Goal: Navigation & Orientation: Find specific page/section

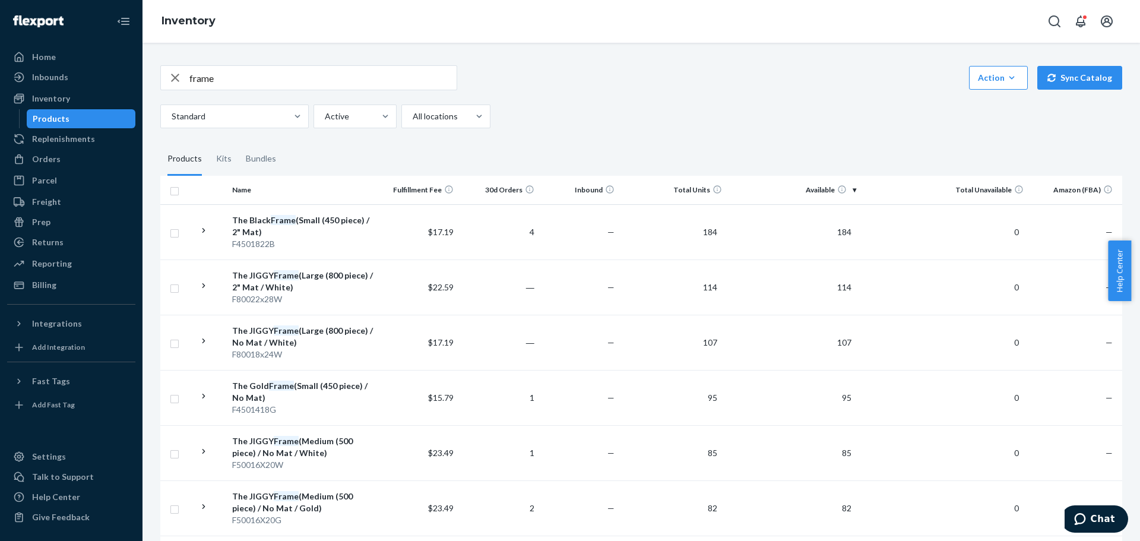
scroll to position [94, 0]
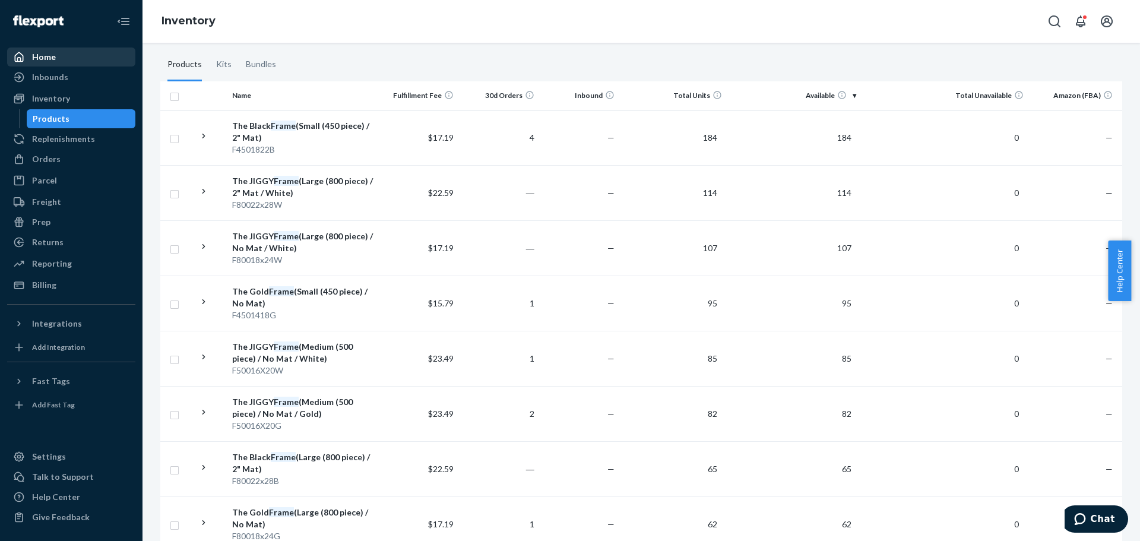
click at [75, 60] on div "Home" at bounding box center [71, 57] width 126 height 17
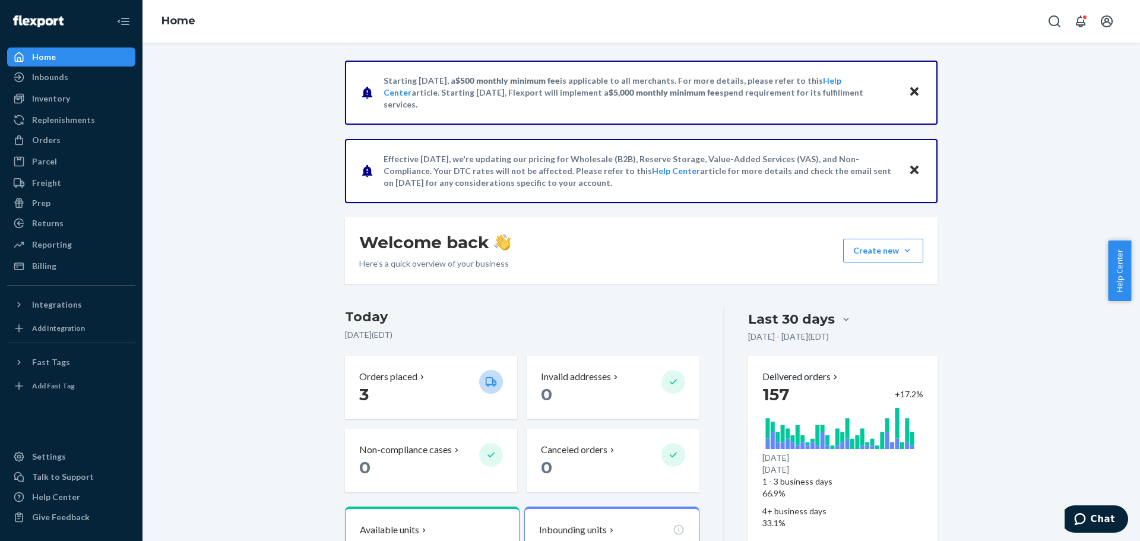
drag, startPoint x: 911, startPoint y: 88, endPoint x: 939, endPoint y: 91, distance: 28.7
drag, startPoint x: 911, startPoint y: 92, endPoint x: 943, endPoint y: 102, distance: 33.5
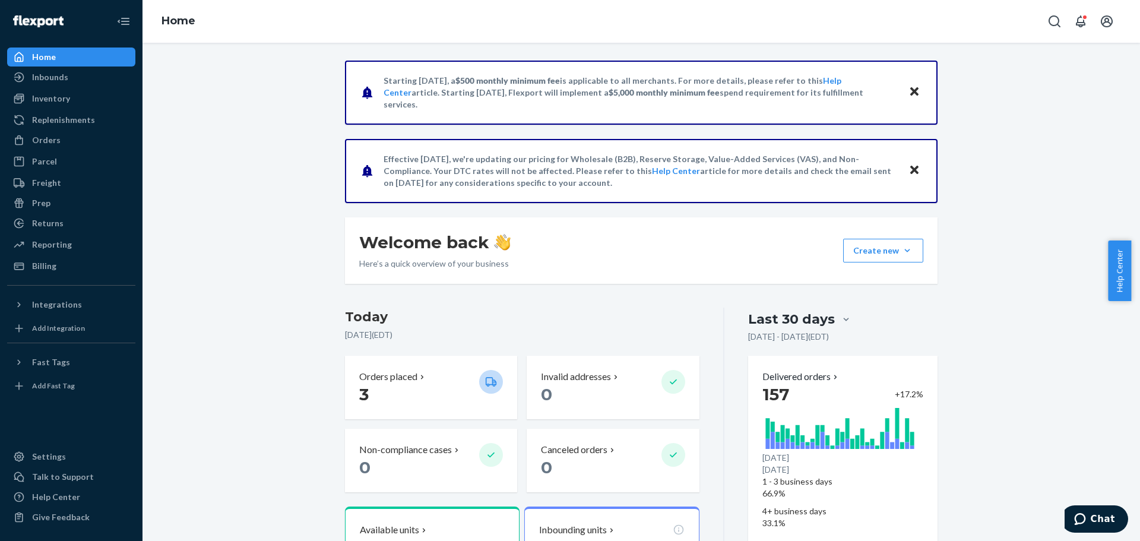
click at [914, 167] on icon "Close" at bounding box center [915, 170] width 8 height 8
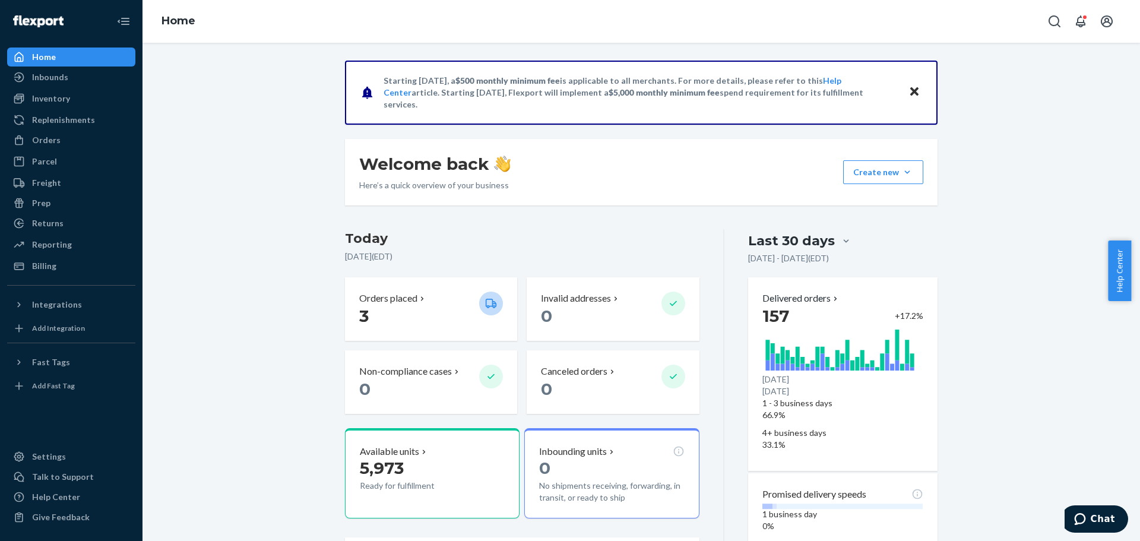
click at [911, 91] on icon "Close" at bounding box center [915, 91] width 8 height 8
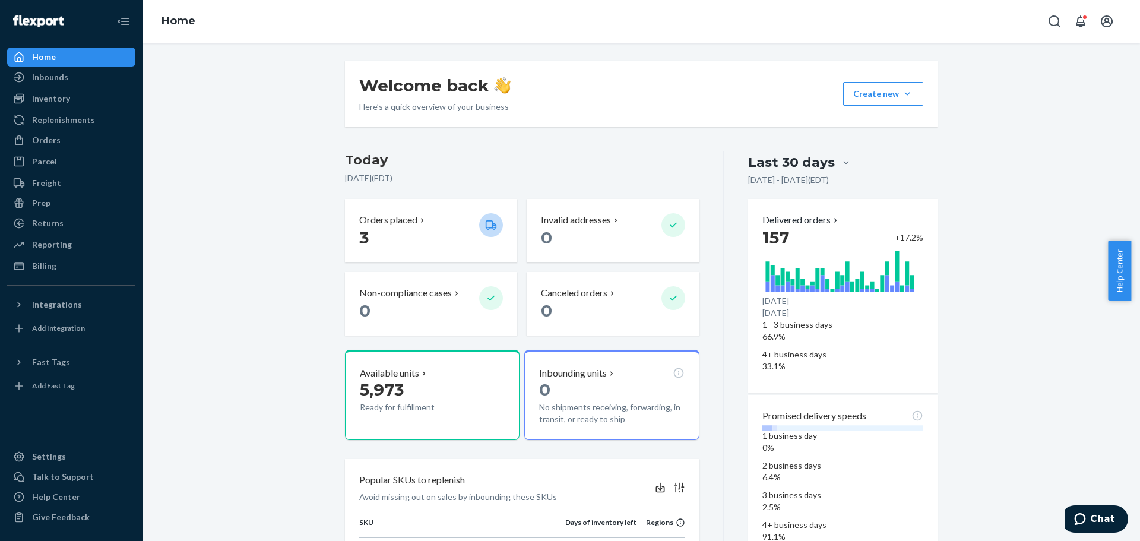
scroll to position [21, 0]
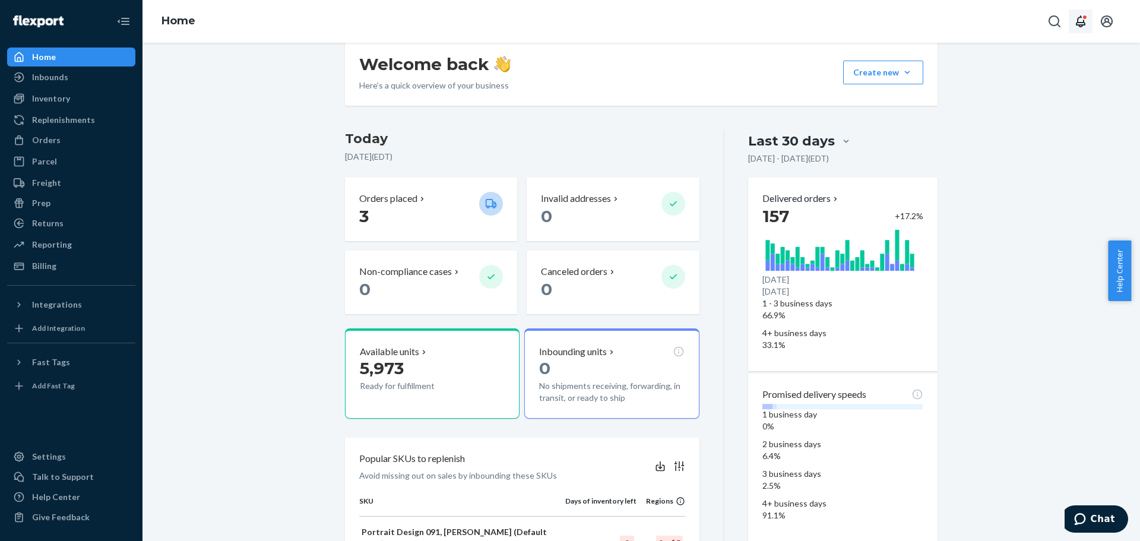
click at [1082, 18] on div "Open notifications" at bounding box center [1085, 17] width 6 height 6
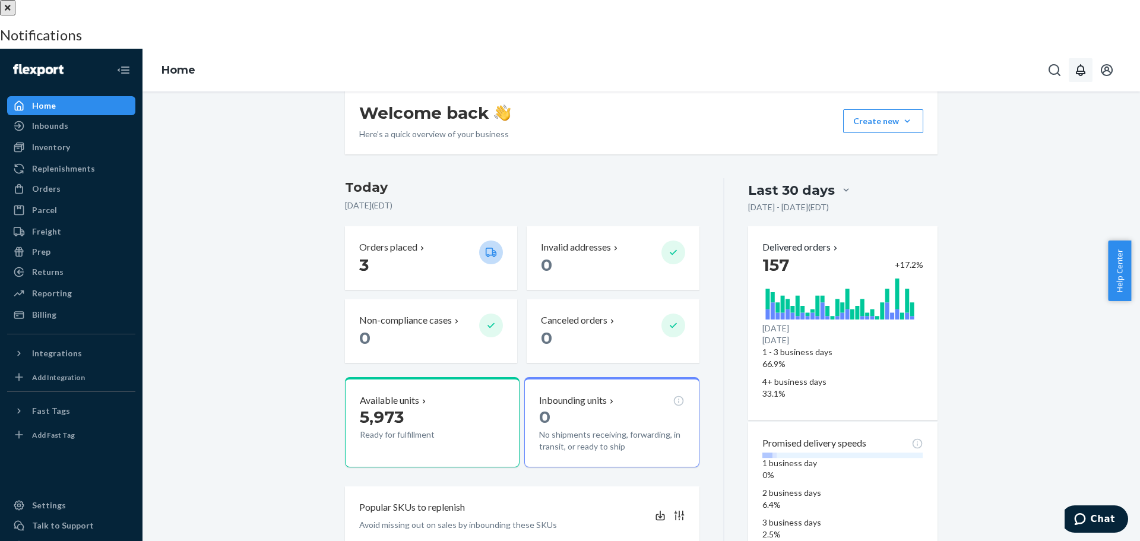
click at [551, 0] on div at bounding box center [570, 0] width 1140 height 0
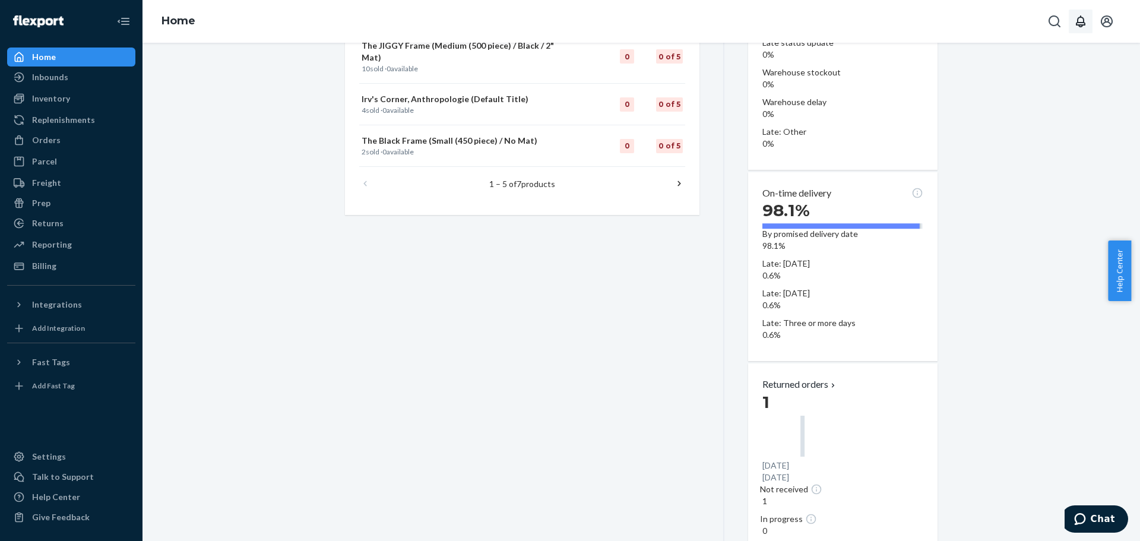
scroll to position [0, 0]
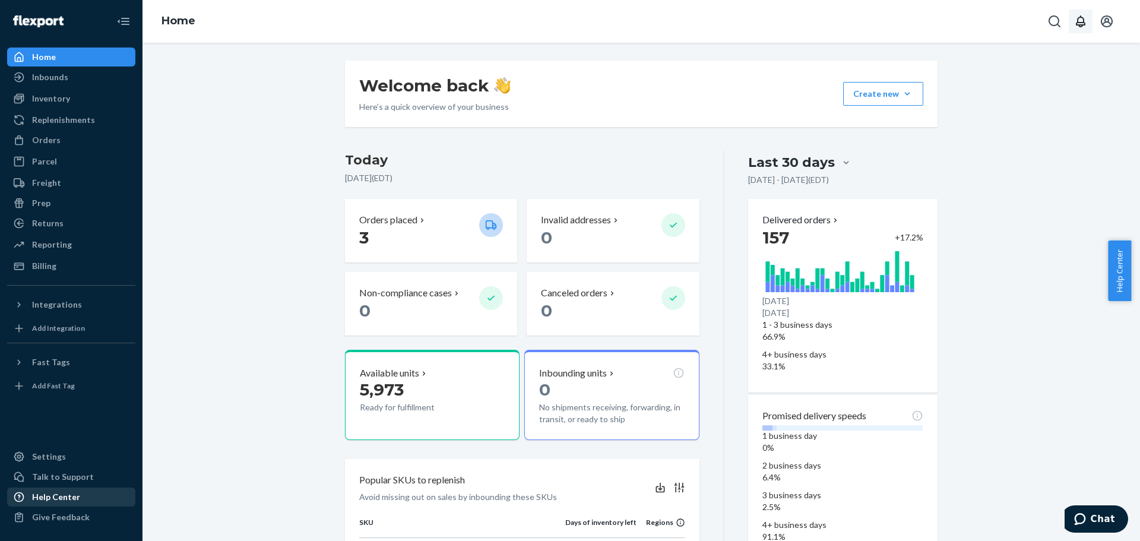
click at [62, 495] on div "Help Center" at bounding box center [56, 497] width 48 height 12
